Goal: Task Accomplishment & Management: Manage account settings

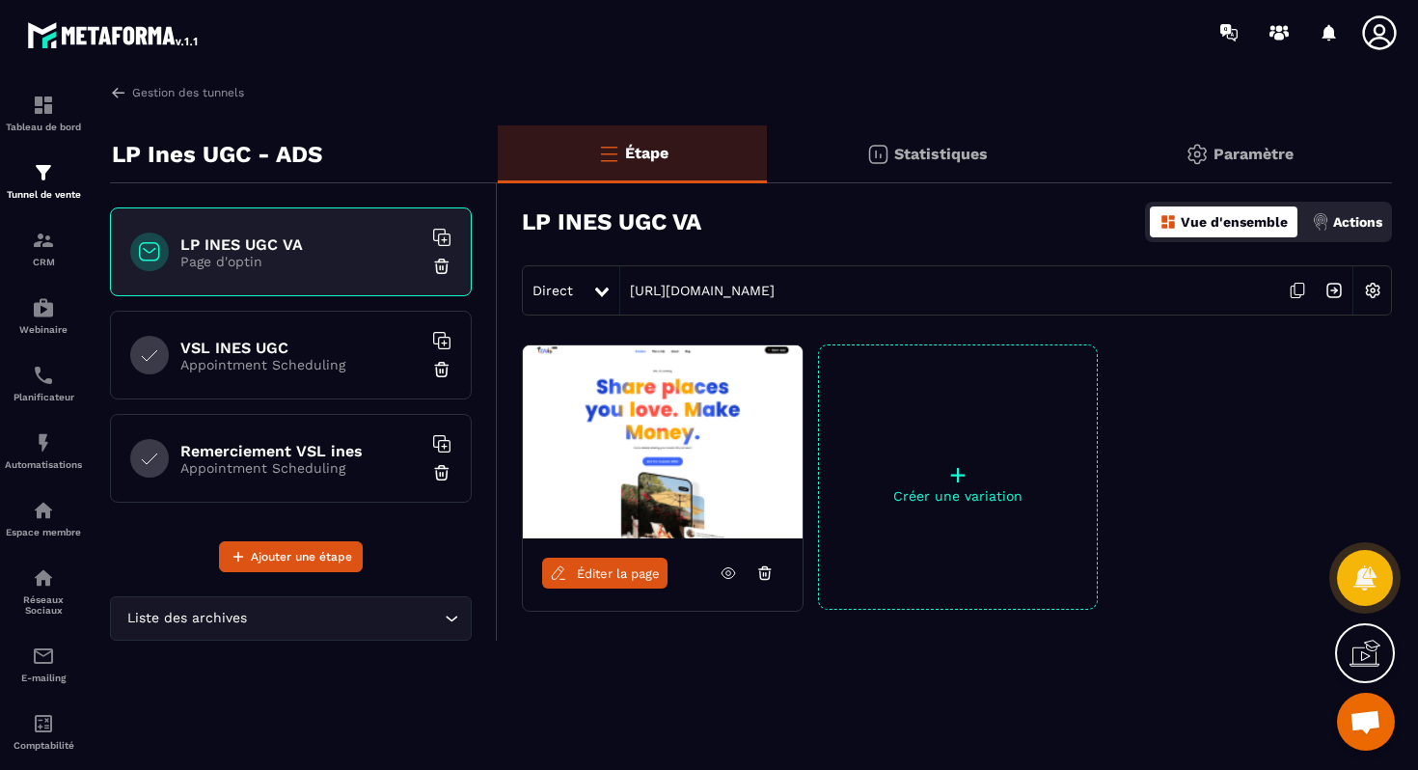
scroll to position [6210, 0]
click at [1255, 149] on p "Paramètre" at bounding box center [1253, 154] width 80 height 18
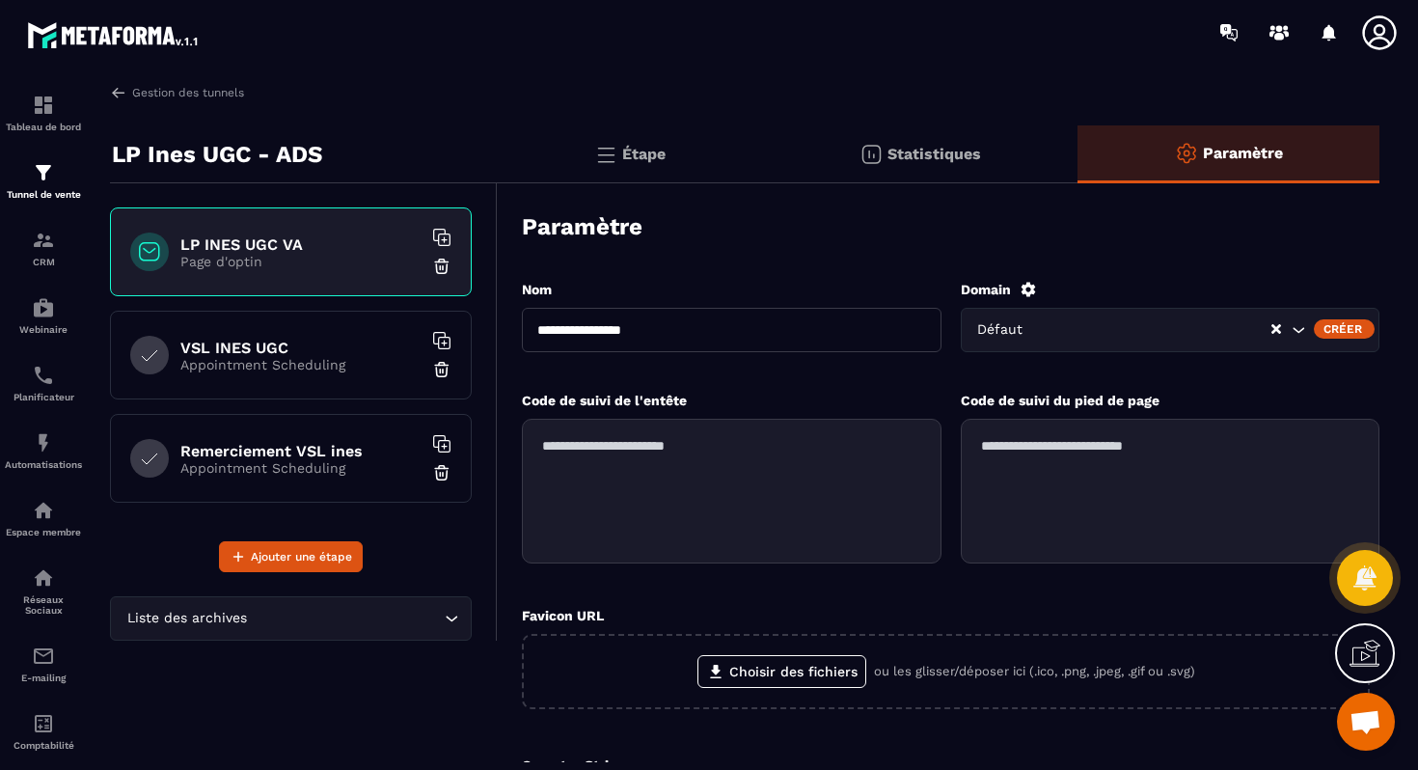
click at [1024, 291] on icon at bounding box center [1027, 289] width 14 height 14
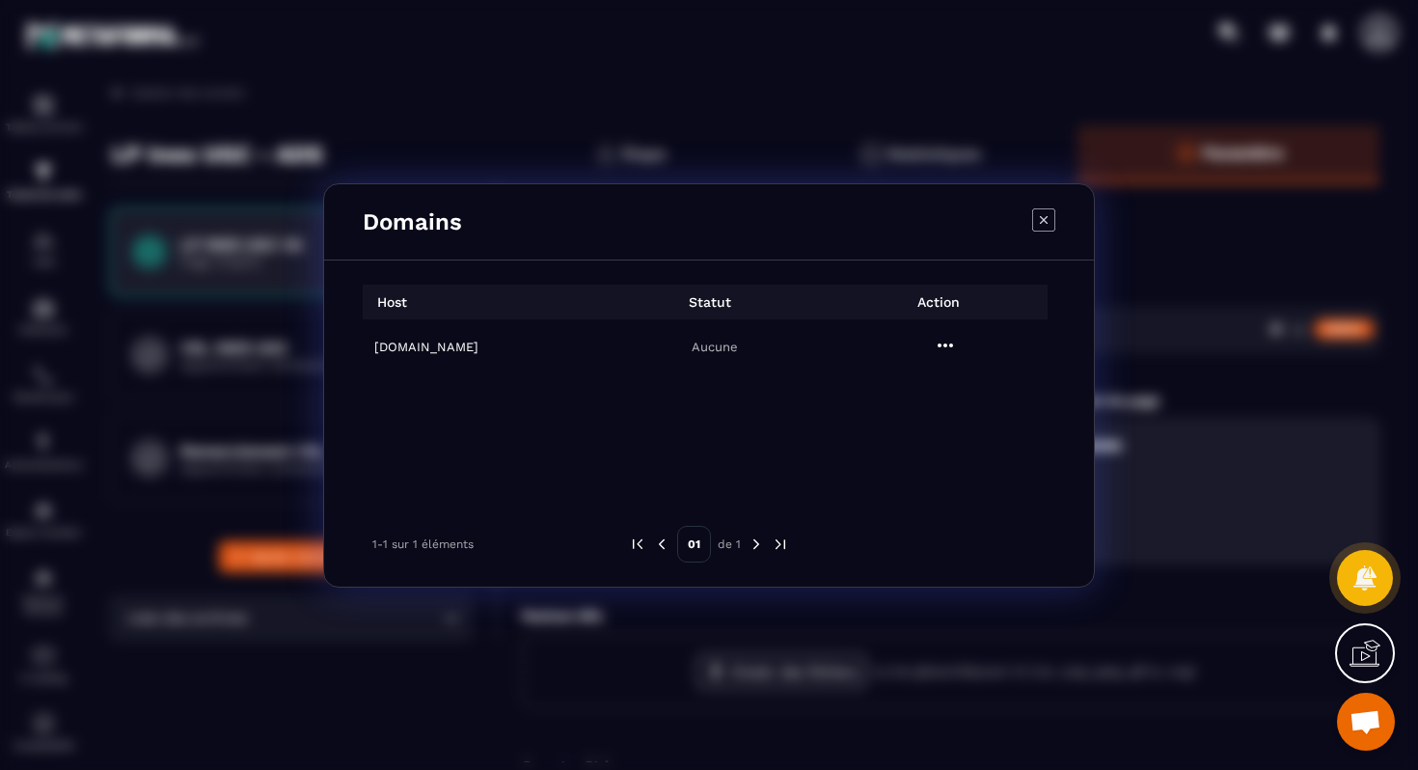
click at [944, 343] on icon "Modal window" at bounding box center [944, 345] width 15 height 4
click at [945, 389] on span "Settings" at bounding box center [950, 392] width 48 height 19
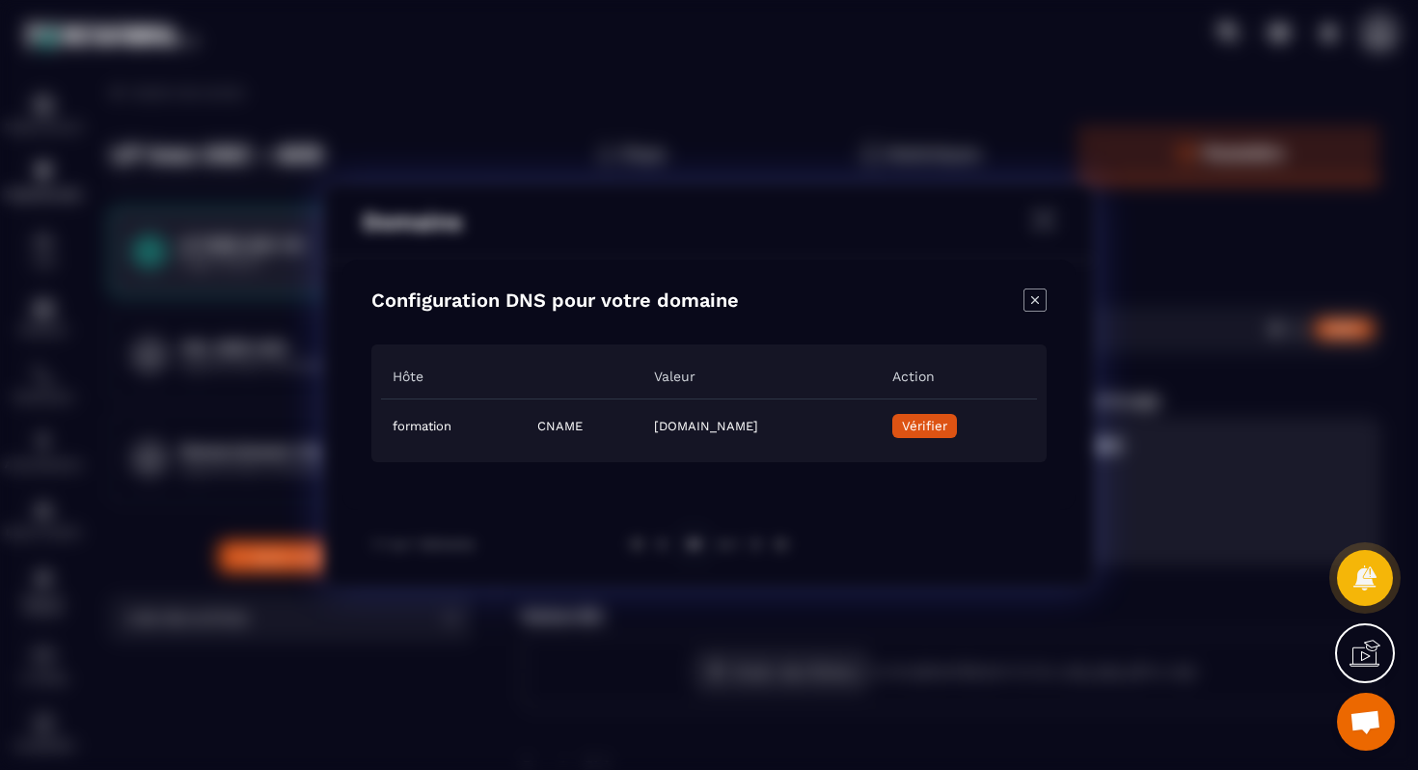
click at [947, 423] on span "Vérifier" at bounding box center [924, 426] width 45 height 14
click at [1037, 308] on icon "Close modal" at bounding box center [1034, 299] width 23 height 23
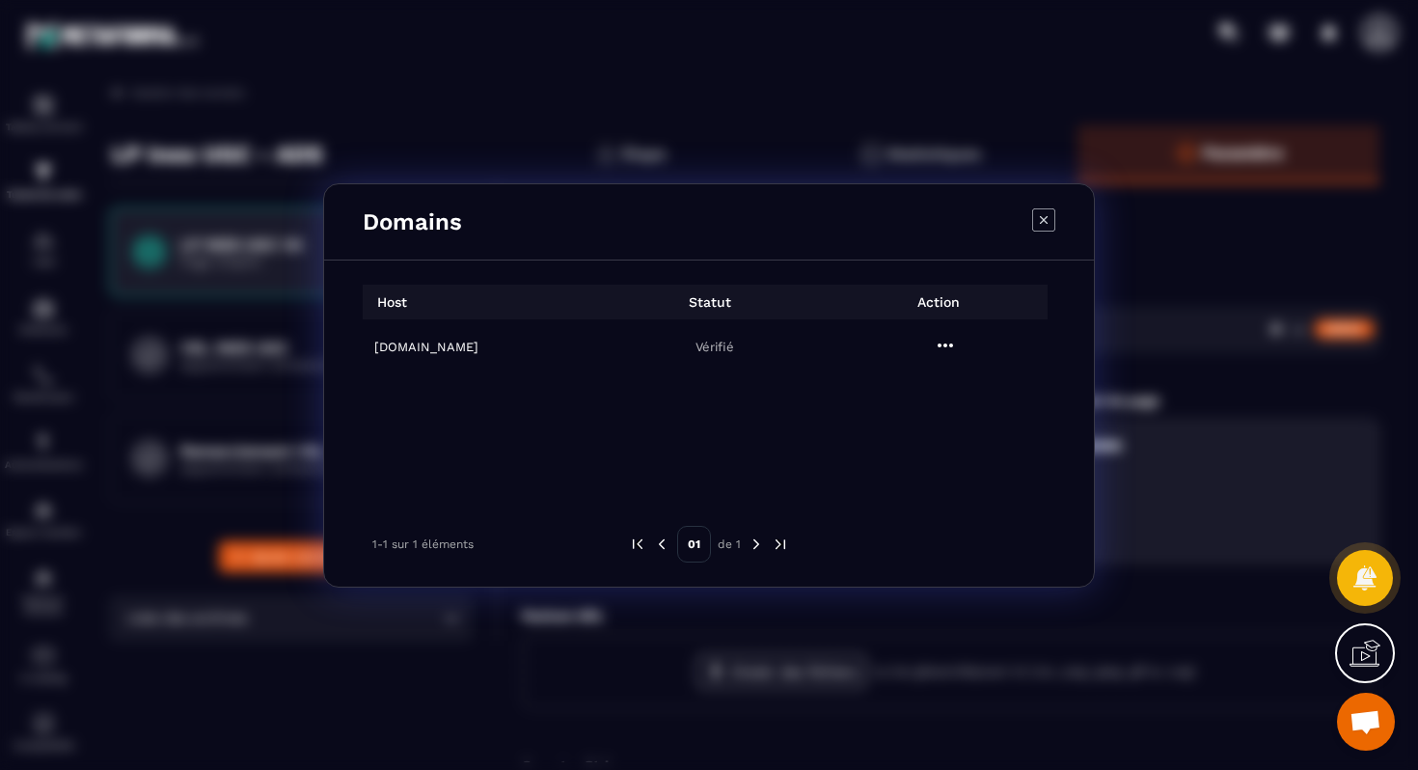
click at [1053, 218] on icon "Modal window" at bounding box center [1043, 219] width 23 height 23
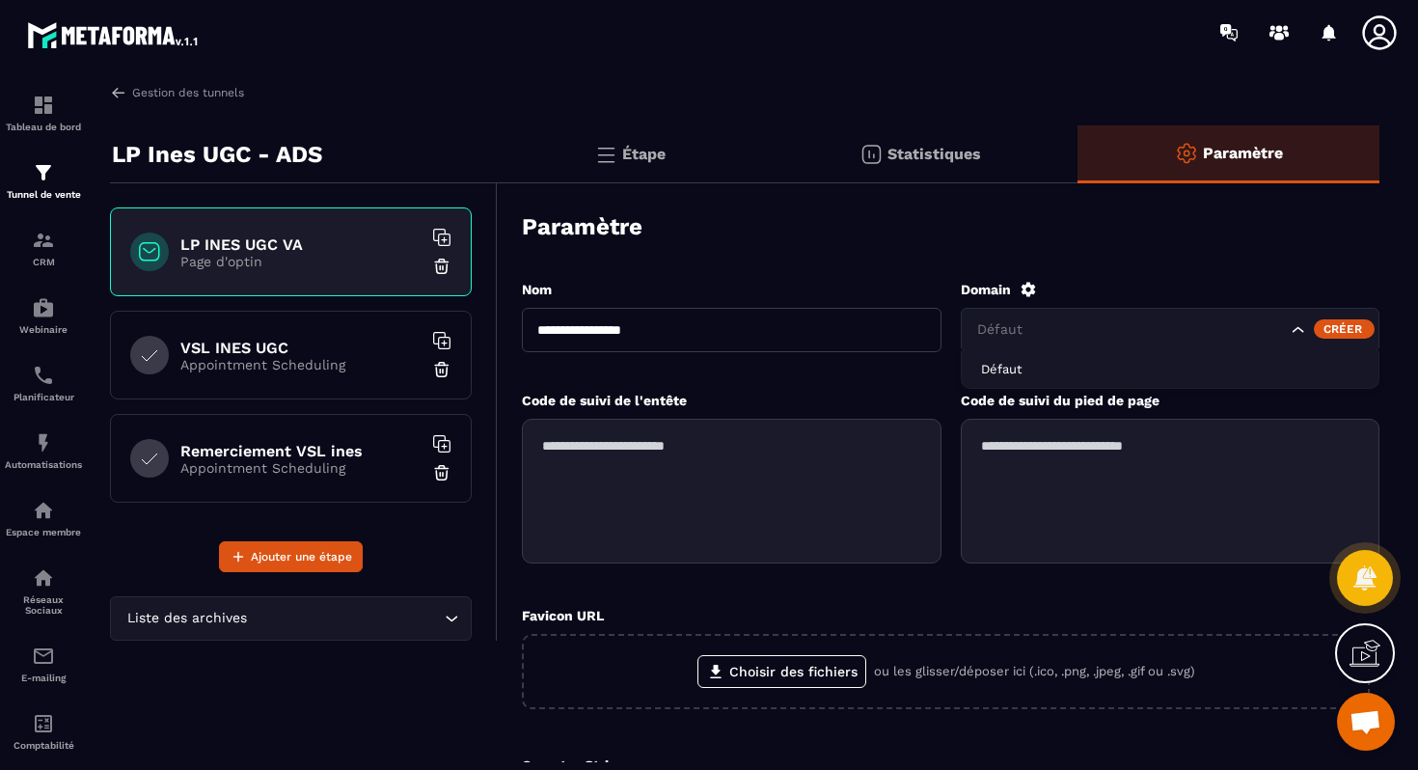
click at [1149, 319] on input "Search for option" at bounding box center [1130, 329] width 314 height 21
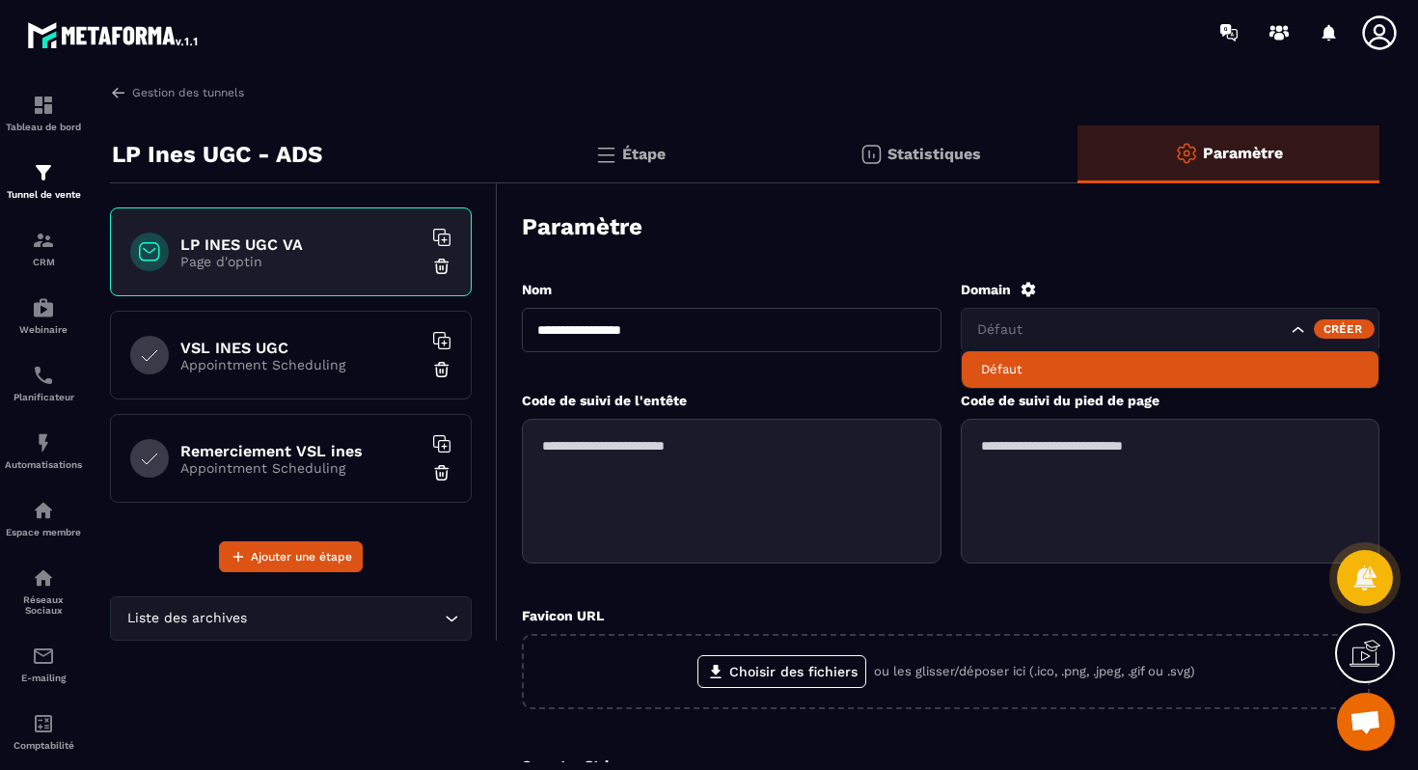
click at [1025, 287] on icon at bounding box center [1027, 289] width 17 height 17
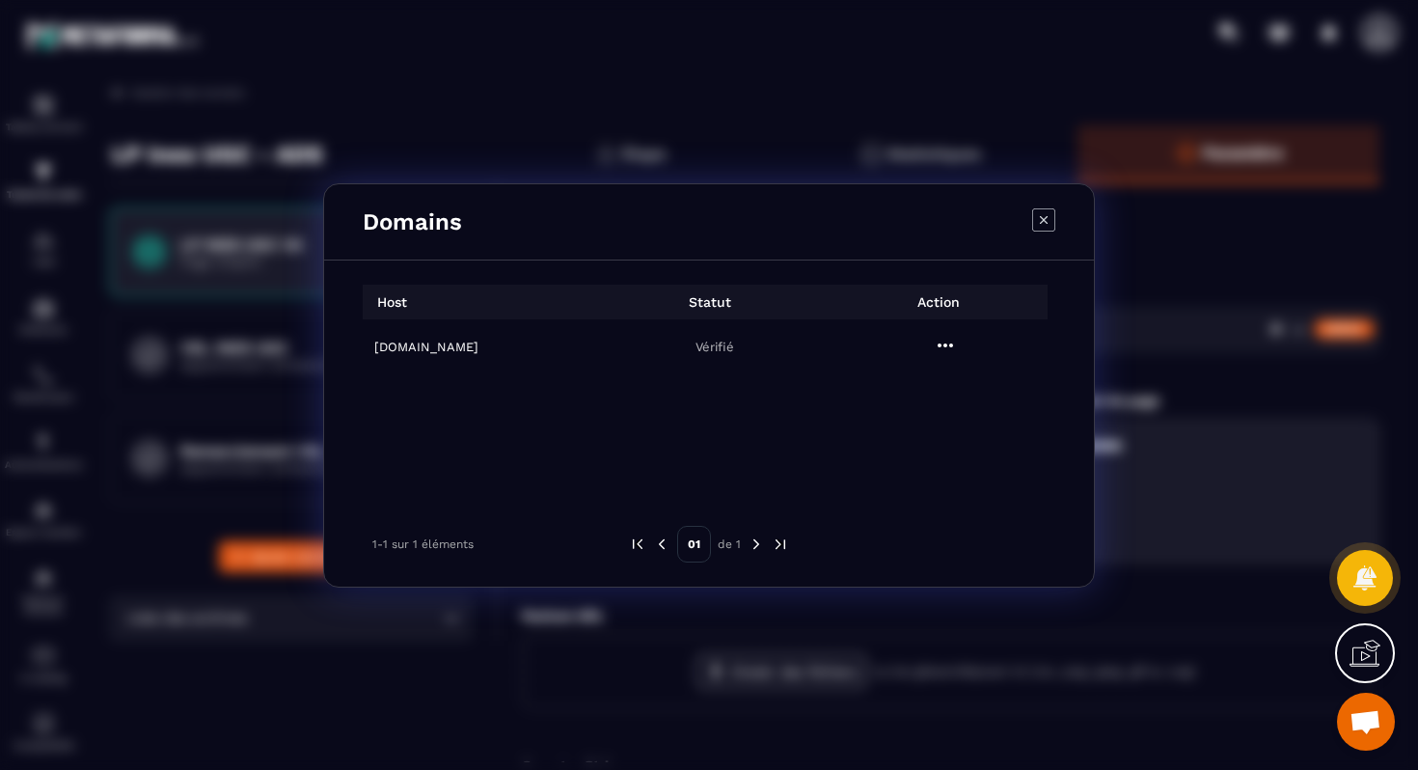
click at [938, 348] on icon "Modal window" at bounding box center [944, 345] width 23 height 23
click at [931, 389] on span "Settings" at bounding box center [950, 392] width 48 height 19
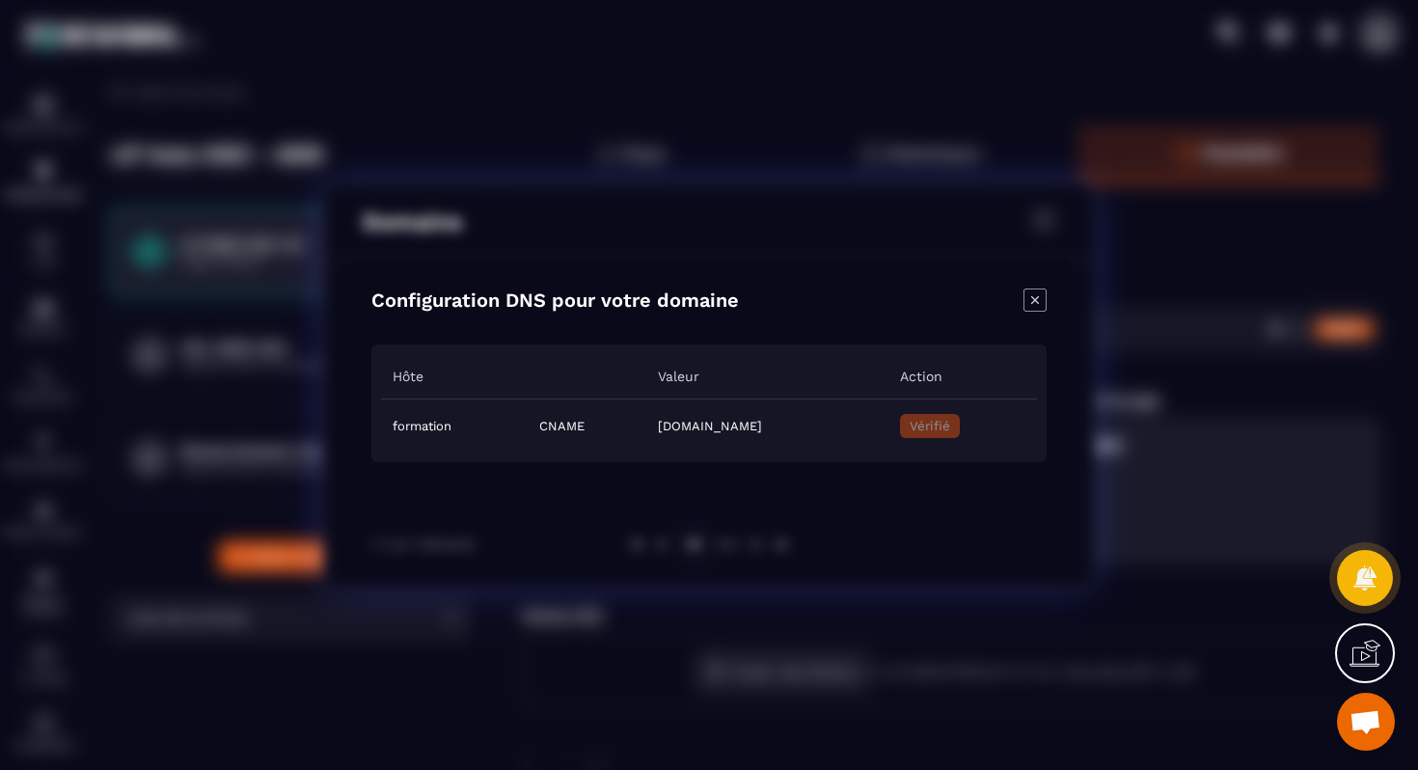
click at [1039, 293] on icon "Close modal" at bounding box center [1034, 299] width 23 height 23
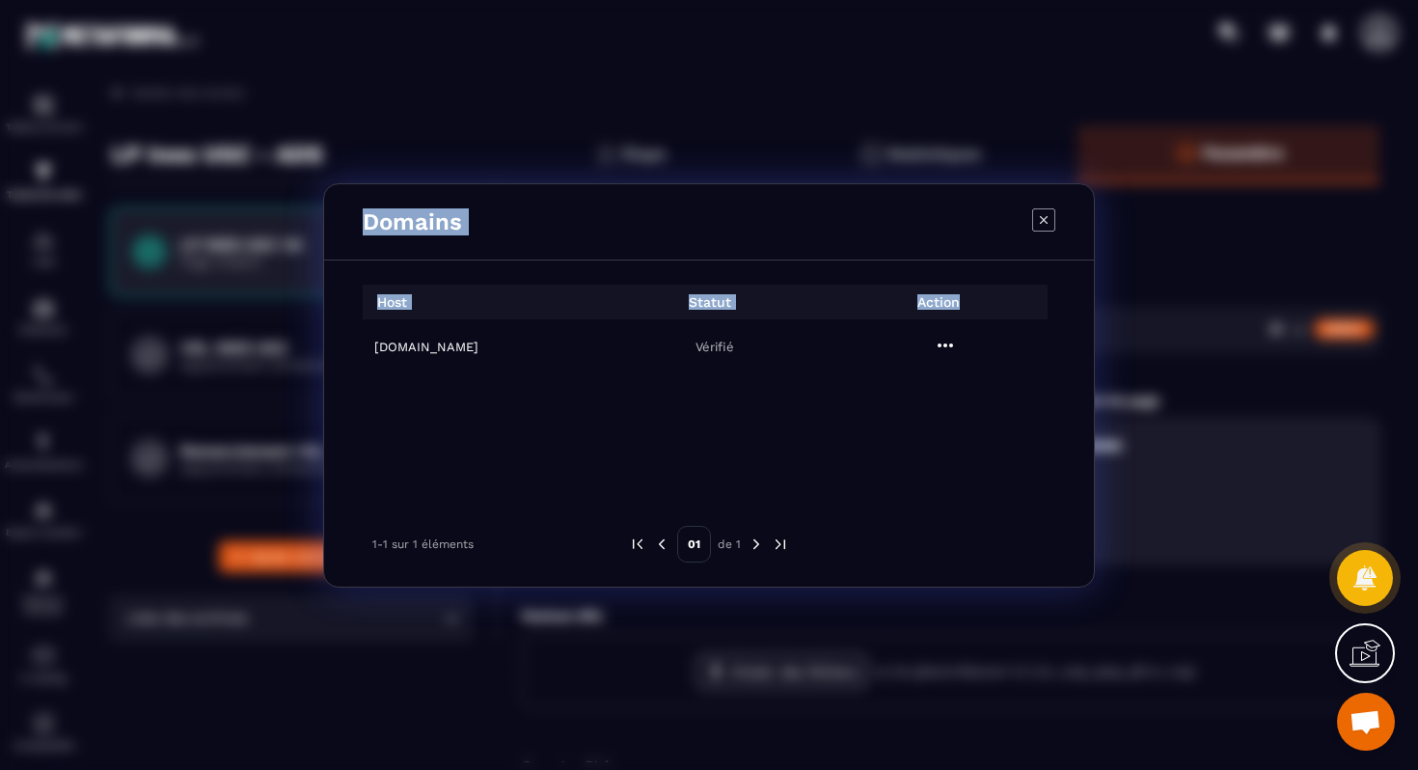
drag, startPoint x: 351, startPoint y: 223, endPoint x: 1026, endPoint y: 391, distance: 695.6
click at [1026, 391] on div "Domains Host Statut Action [DOMAIN_NAME] Vérifié 1-1 sur 1 éléments 01 de 1" at bounding box center [709, 385] width 770 height 402
copy div "Domains Host Statut Action"
click at [1040, 228] on icon "Modal window" at bounding box center [1043, 219] width 23 height 23
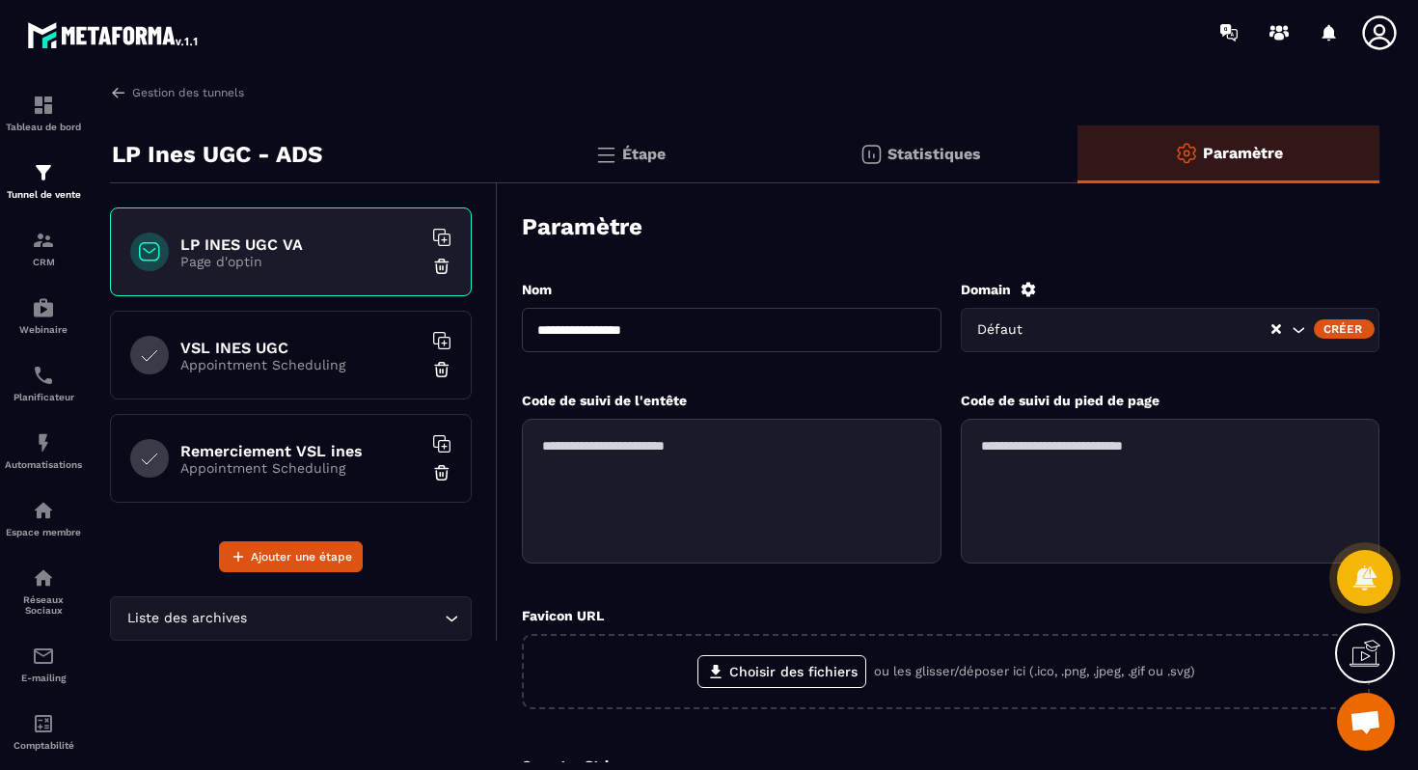
click at [1294, 333] on icon "Search for option" at bounding box center [1297, 329] width 19 height 19
click at [1201, 332] on input "Search for option" at bounding box center [1130, 329] width 314 height 21
click at [1180, 271] on div "**********" at bounding box center [950, 597] width 857 height 675
click at [1329, 323] on div "Créer" at bounding box center [1343, 328] width 61 height 19
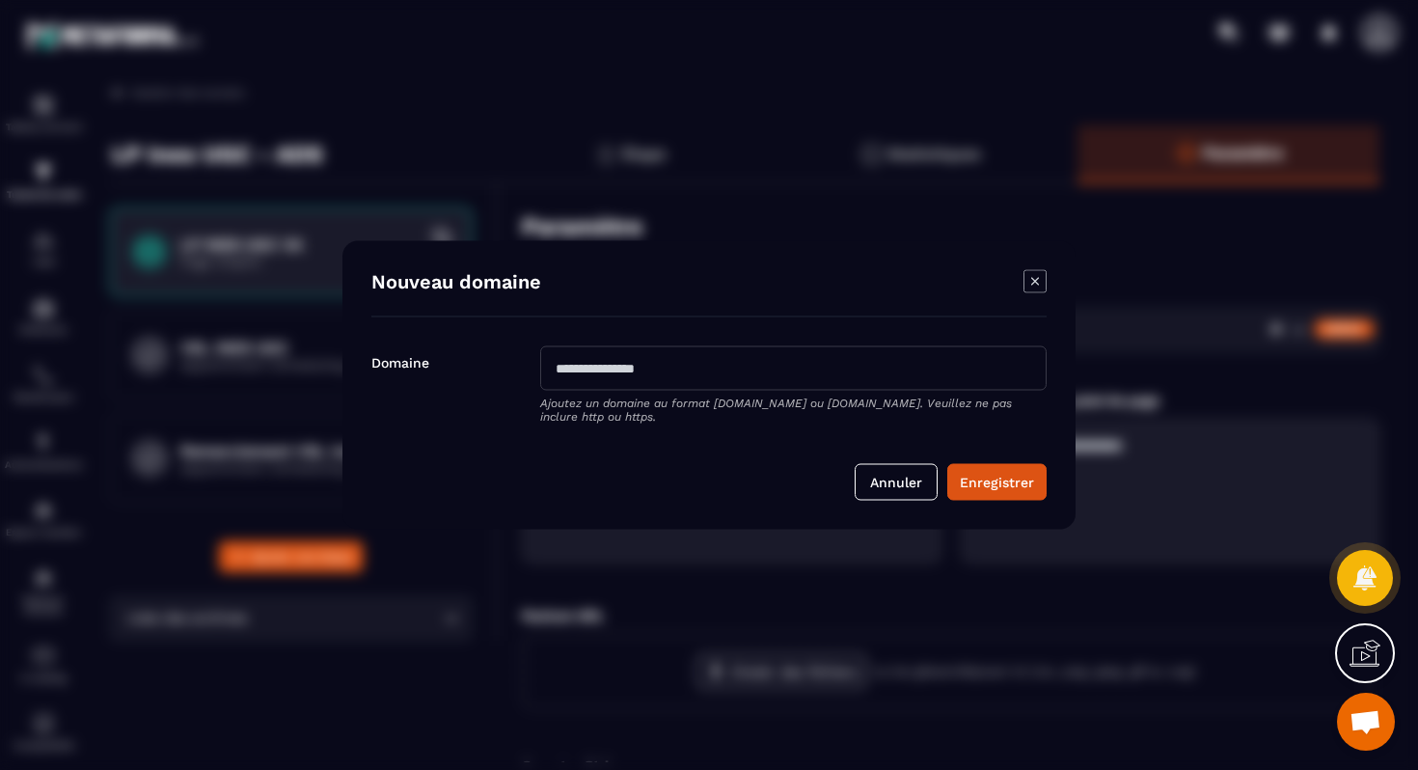
click at [794, 372] on input "Modal window" at bounding box center [793, 368] width 506 height 44
type input "**********"
click at [1022, 487] on button "Enregistrer" at bounding box center [996, 482] width 99 height 37
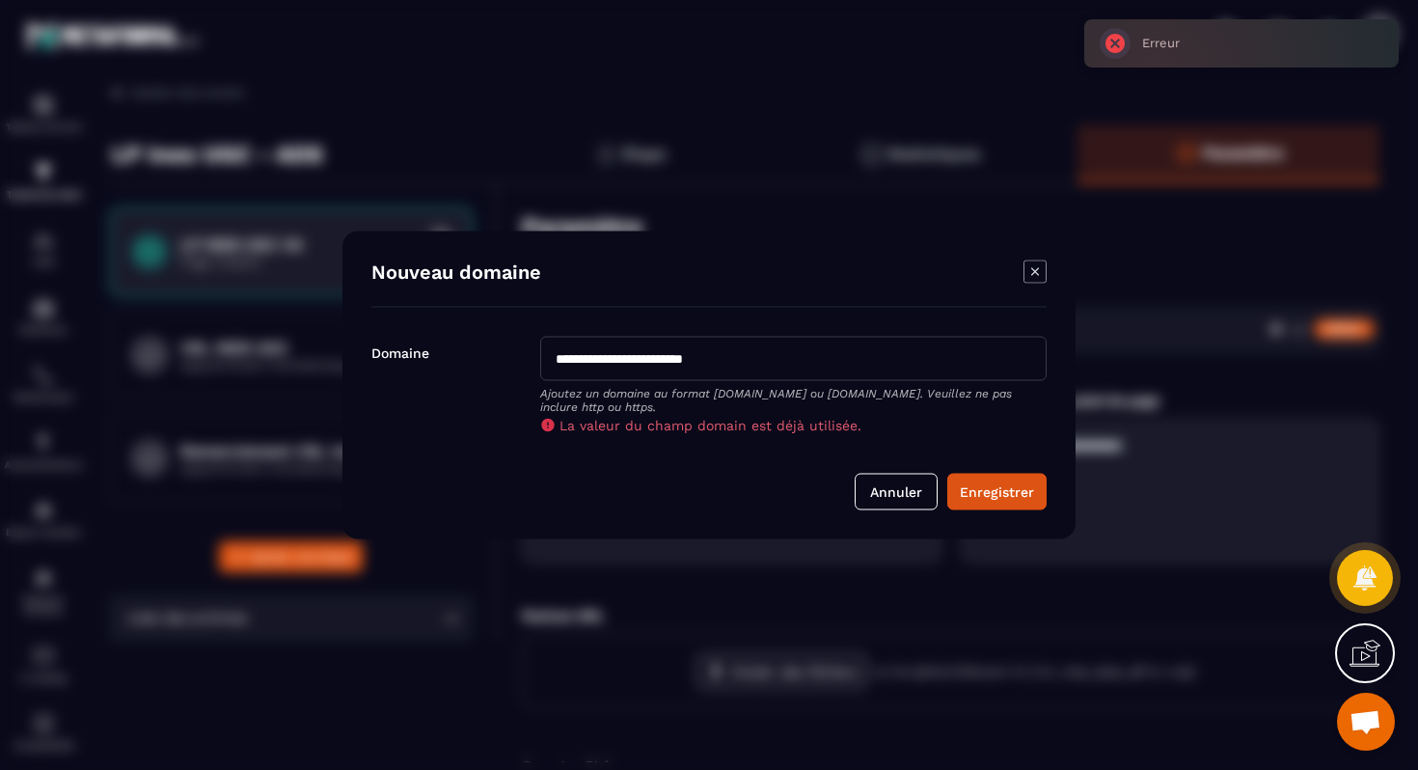
click at [1027, 274] on icon "Modal window" at bounding box center [1034, 271] width 23 height 23
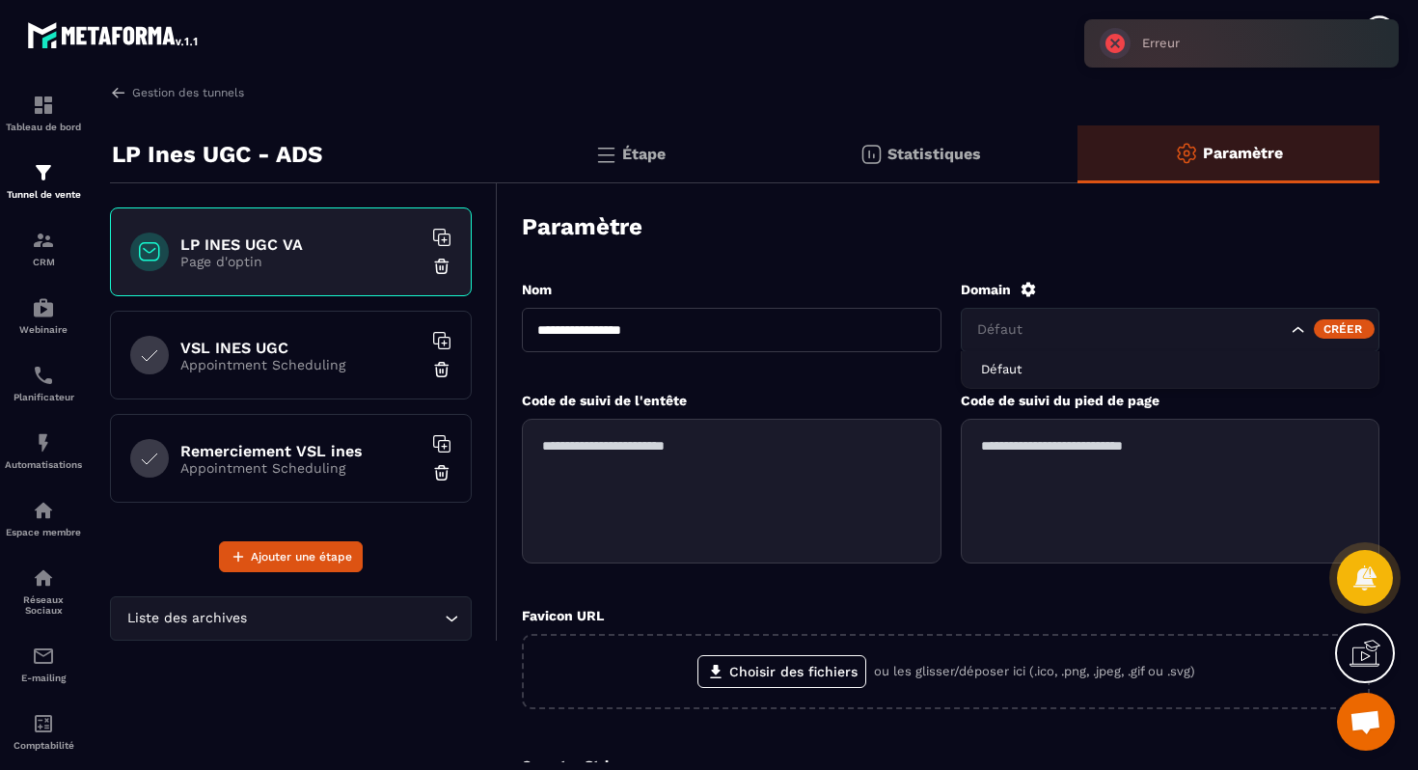
click at [1042, 317] on div "Défaut" at bounding box center [1169, 330] width 419 height 44
drag, startPoint x: 716, startPoint y: 255, endPoint x: 270, endPoint y: 65, distance: 484.3
click at [657, 243] on div "Paramètre" at bounding box center [950, 227] width 857 height 68
